Goal: Information Seeking & Learning: Learn about a topic

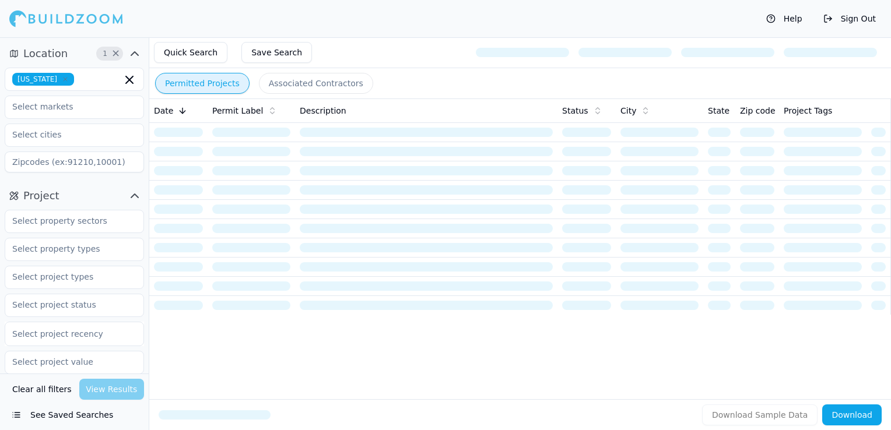
click at [64, 80] on icon "button" at bounding box center [65, 79] width 3 height 3
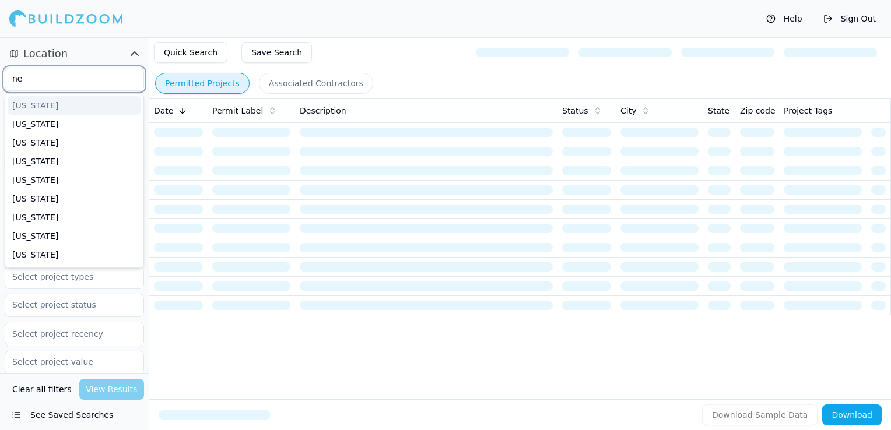
type input "new"
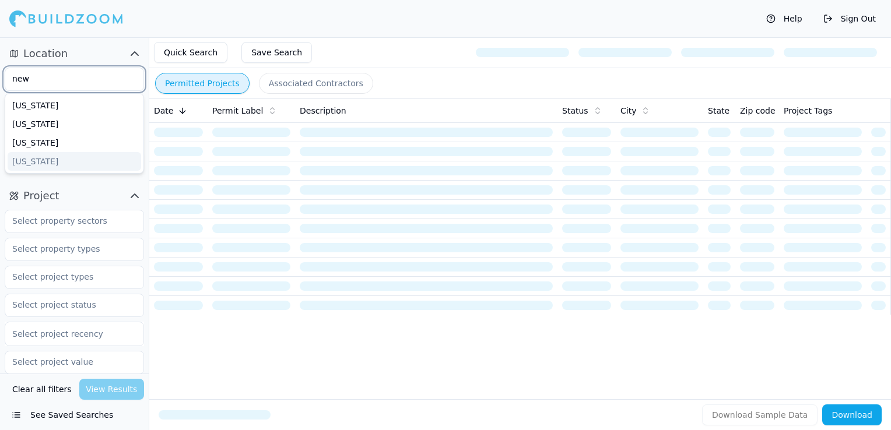
click at [23, 156] on div "[US_STATE]" at bounding box center [74, 161] width 133 height 19
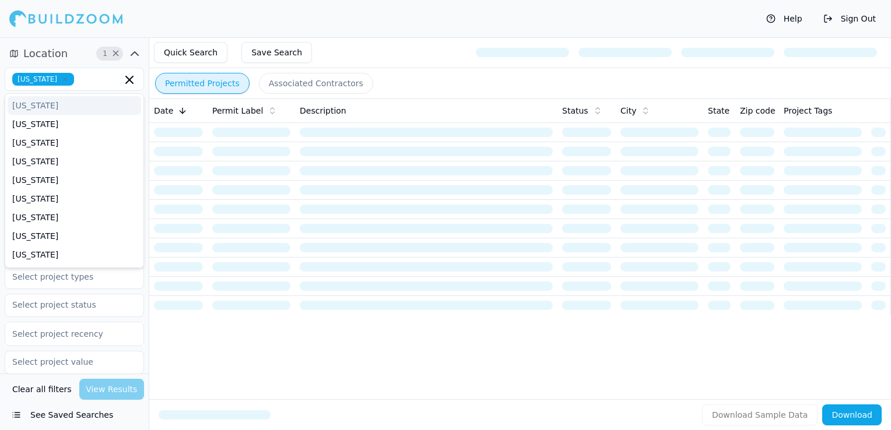
click at [159, 316] on div "Permitted Projects Associated Contractors Date Permit Label Description Status …" at bounding box center [520, 233] width 742 height 393
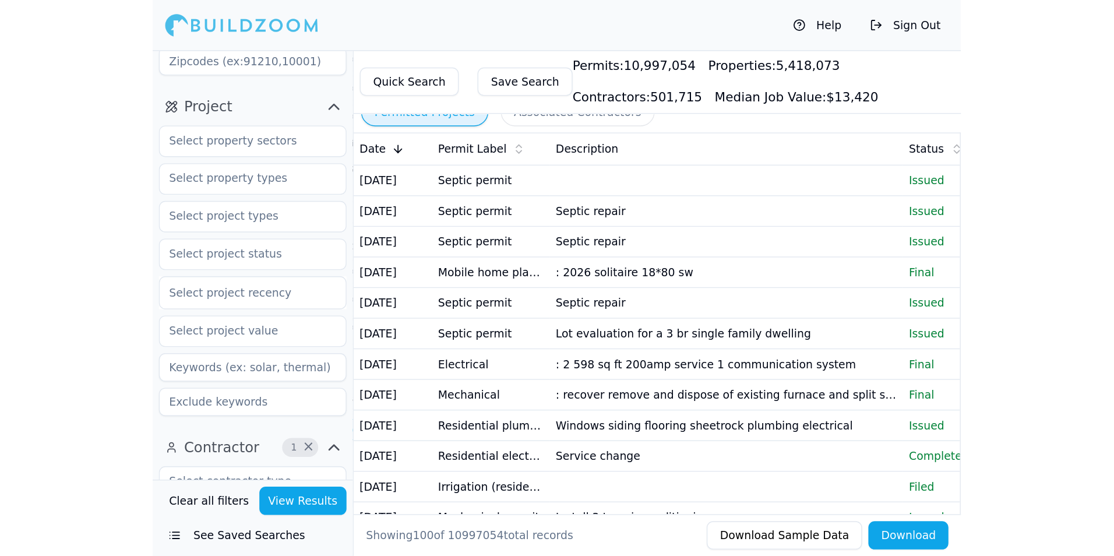
scroll to position [117, 0]
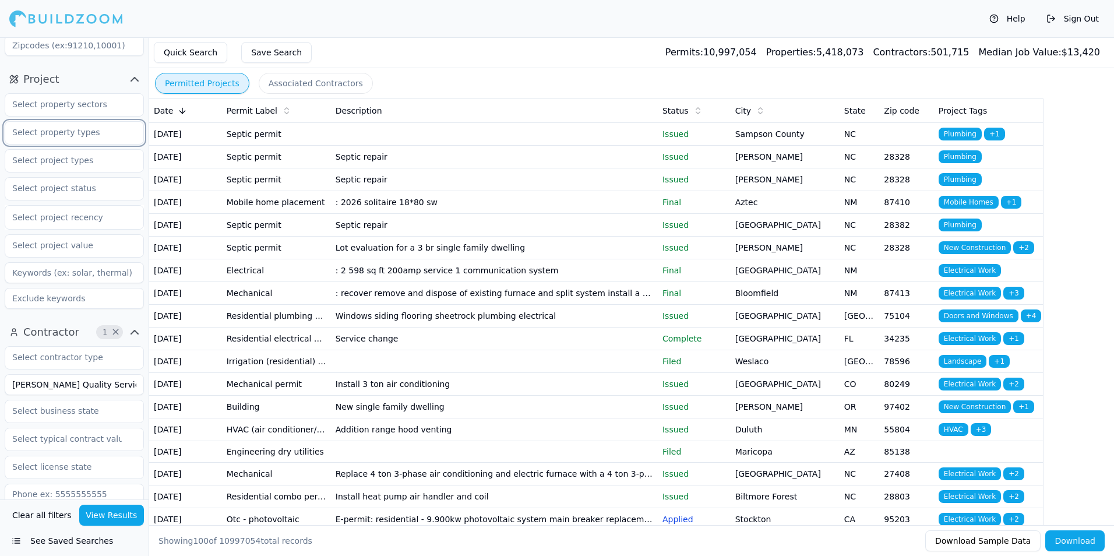
click at [87, 126] on input "text" at bounding box center [67, 132] width 124 height 21
type input "n"
click at [112, 68] on div "Project Select project recency" at bounding box center [74, 191] width 149 height 253
click at [69, 189] on input "text" at bounding box center [67, 188] width 124 height 21
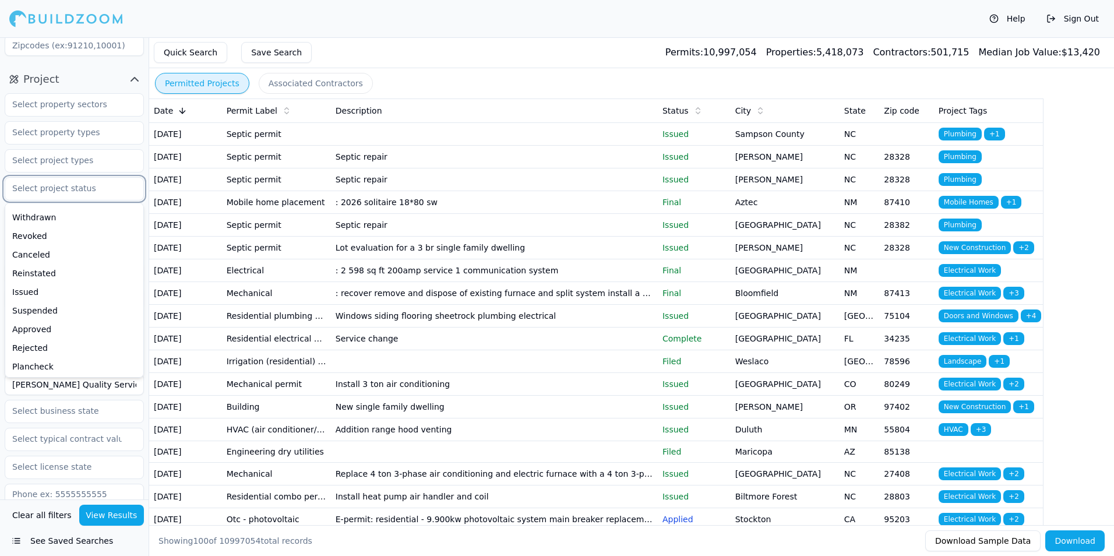
scroll to position [129, 0]
click at [72, 159] on input "text" at bounding box center [67, 160] width 124 height 21
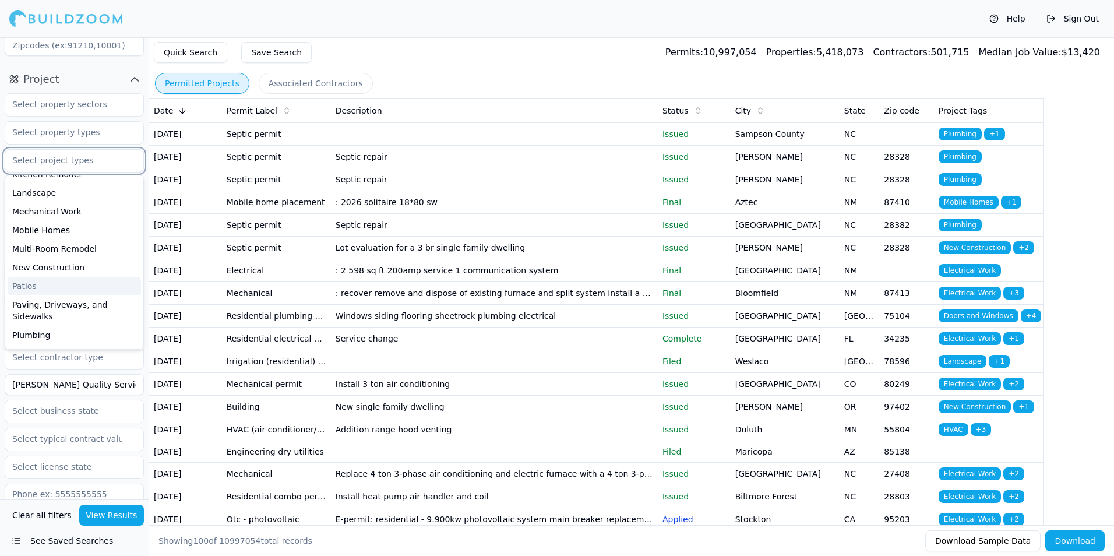
scroll to position [253, 0]
click at [52, 300] on div "New Construction" at bounding box center [74, 307] width 133 height 19
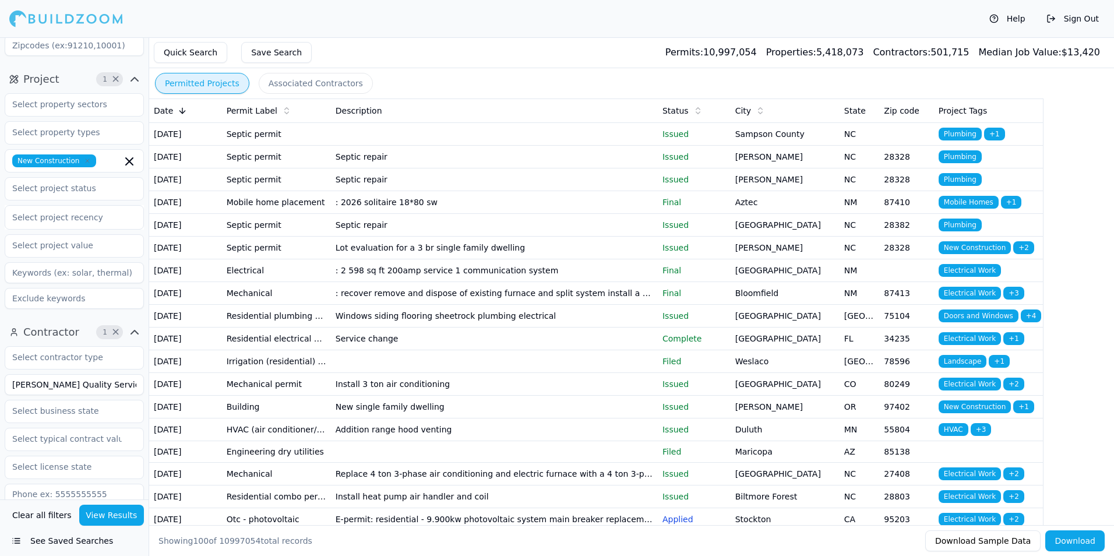
click at [360, 32] on div "Help Sign Out" at bounding box center [557, 18] width 1114 height 37
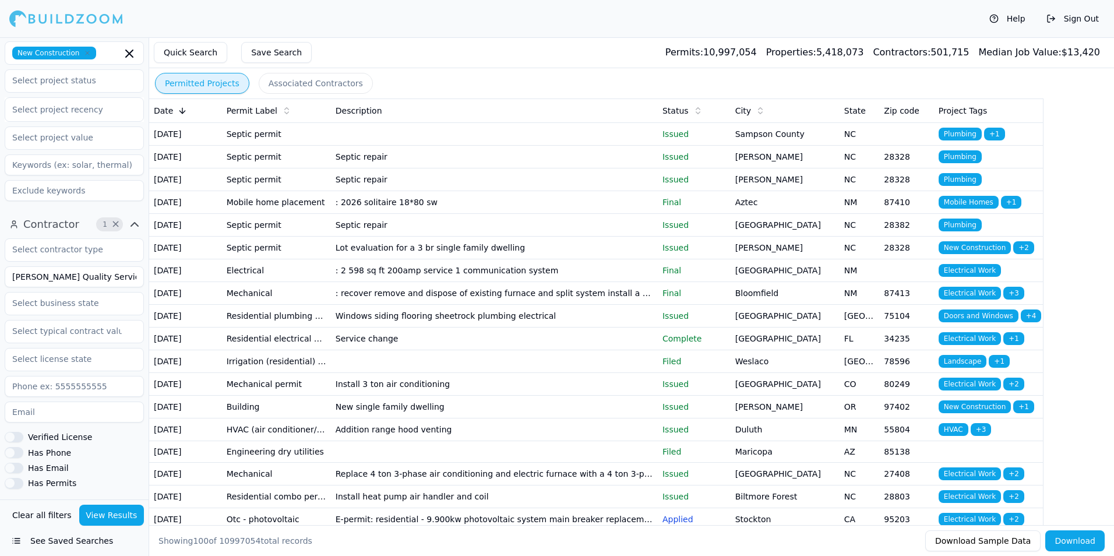
scroll to position [233, 0]
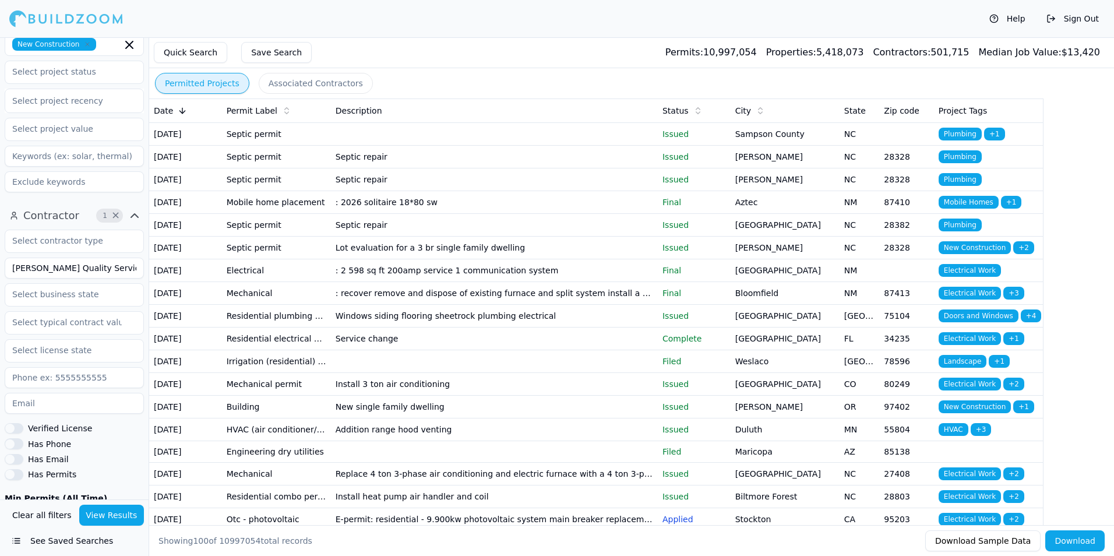
drag, startPoint x: 101, startPoint y: 270, endPoint x: -11, endPoint y: 269, distance: 112.5
click at [0, 269] on html "Help Sign Out Location 1 × [US_STATE] Project 1 × New Construction Select proje…" at bounding box center [557, 278] width 1114 height 556
click at [117, 430] on button "View Results" at bounding box center [111, 515] width 65 height 21
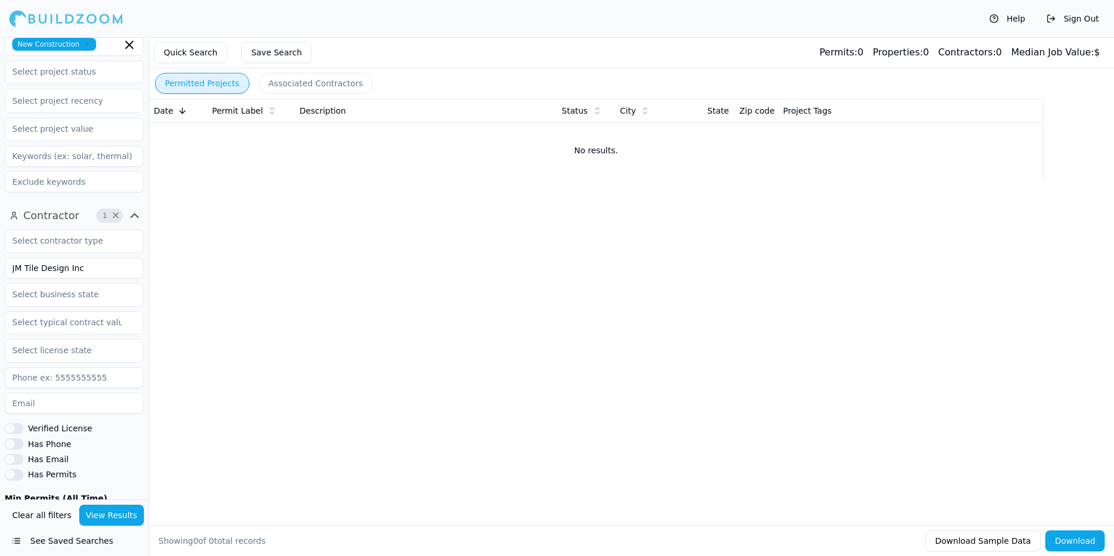
click at [98, 275] on input "JM Tile Design Inc" at bounding box center [74, 268] width 139 height 21
type input "JM Tile Design"
click at [110, 430] on button "View Results" at bounding box center [111, 515] width 65 height 21
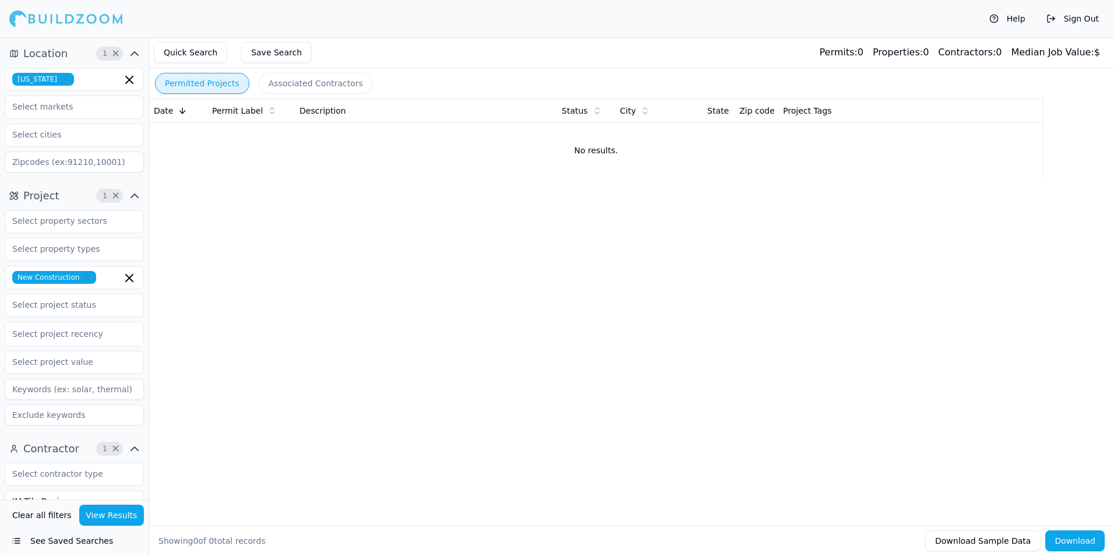
click at [84, 275] on icon "button" at bounding box center [87, 277] width 7 height 7
click at [131, 430] on button "View Results" at bounding box center [111, 515] width 65 height 21
